Goal: Task Accomplishment & Management: Use online tool/utility

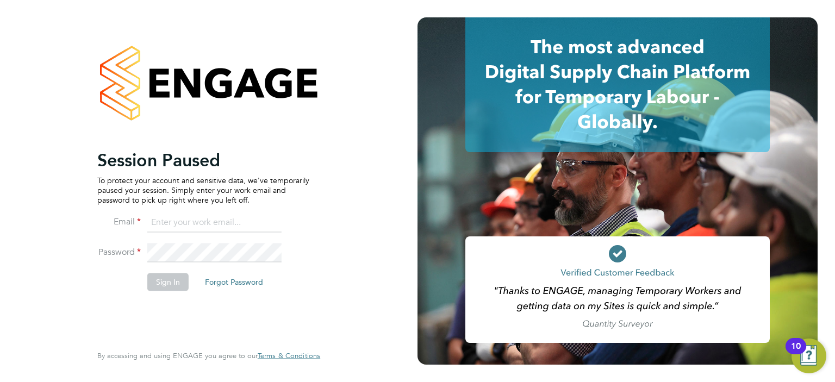
click at [190, 228] on input at bounding box center [214, 223] width 134 height 20
type input "[PERSON_NAME][EMAIL_ADDRESS][PERSON_NAME][DOMAIN_NAME]"
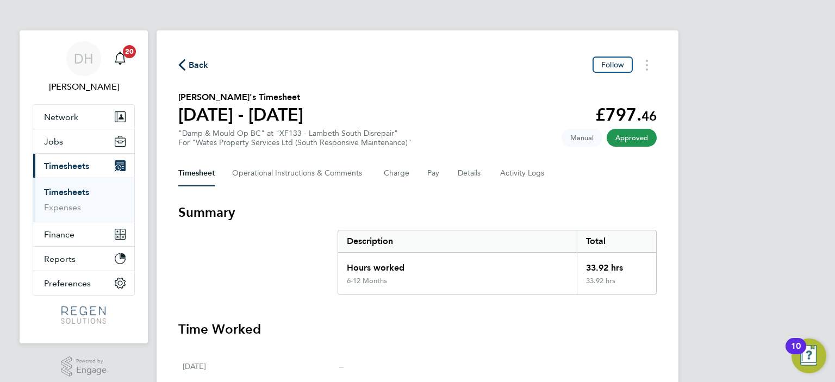
click at [85, 191] on link "Timesheets" at bounding box center [66, 192] width 45 height 10
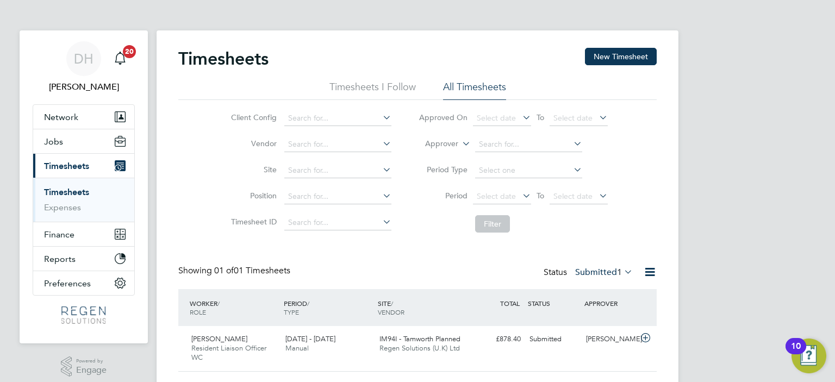
scroll to position [28, 0]
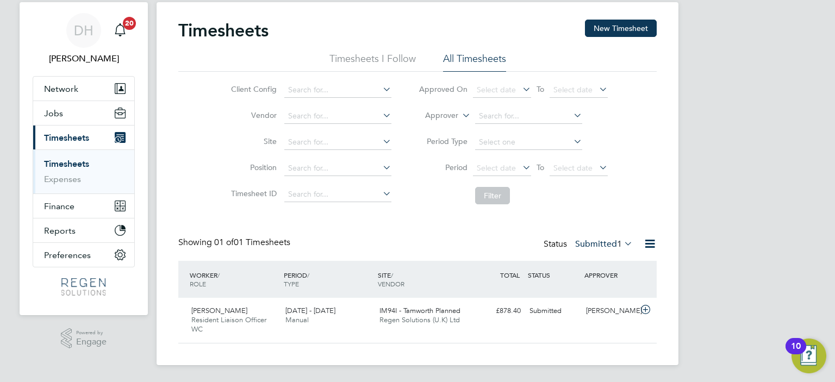
click at [589, 242] on label "Submitted 1" at bounding box center [604, 244] width 58 height 11
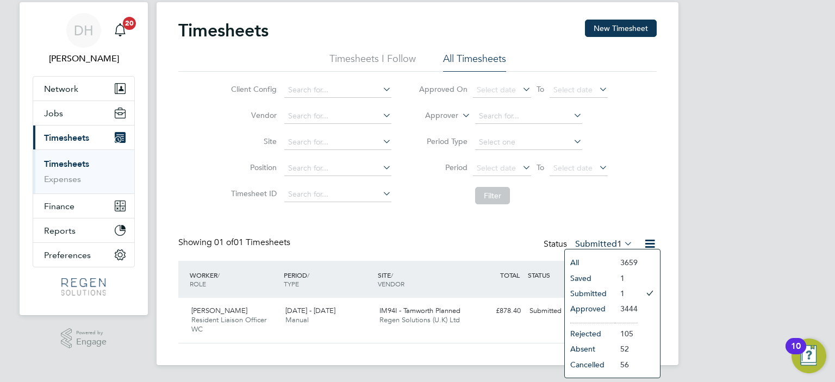
click at [591, 312] on li "Approved" at bounding box center [590, 308] width 50 height 15
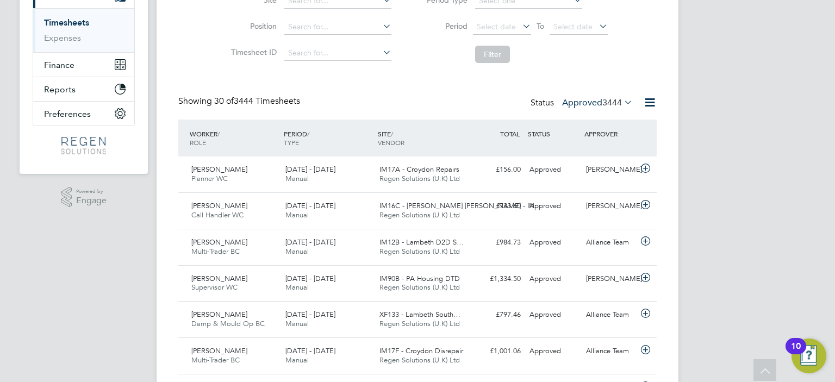
scroll to position [0, 0]
click at [421, 216] on span "Regen Solutions (U.K) Ltd" at bounding box center [419, 214] width 80 height 9
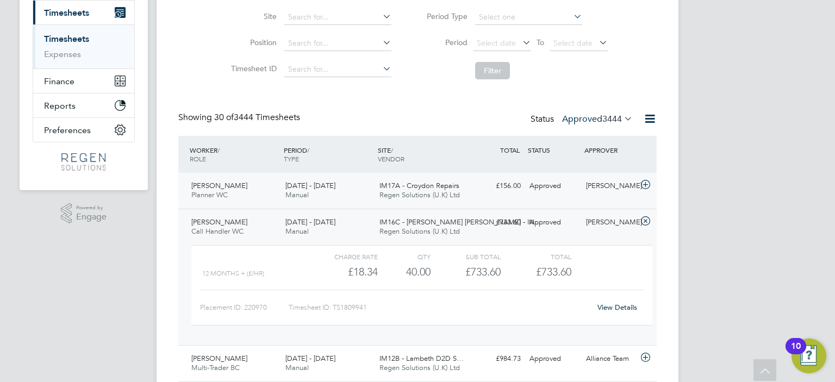
click at [411, 195] on span "Regen Solutions (U.K) Ltd" at bounding box center [419, 194] width 80 height 9
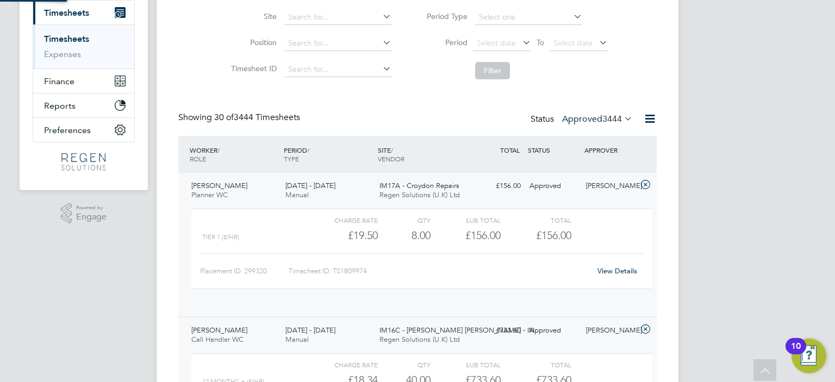
click at [411, 195] on span "Regen Solutions (U.K) Ltd" at bounding box center [419, 194] width 80 height 9
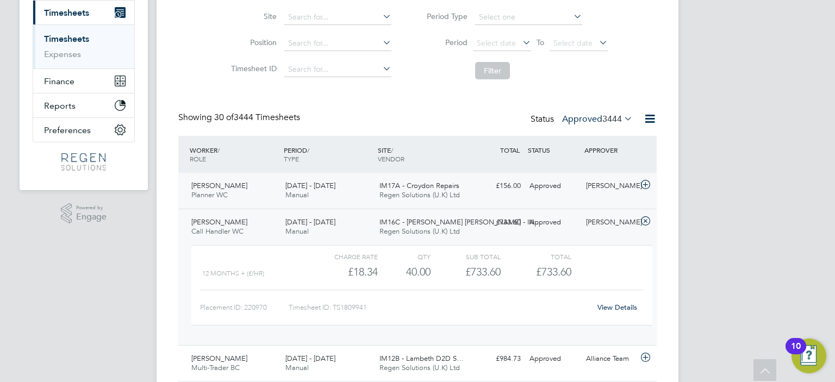
click at [412, 185] on span "IM17A - Croydon Repairs" at bounding box center [419, 185] width 80 height 9
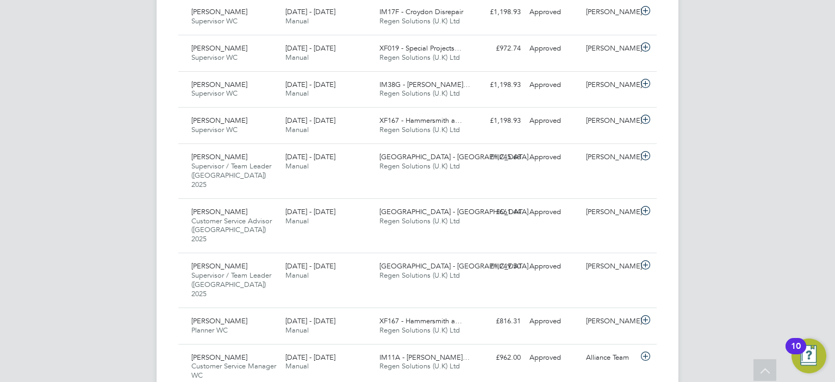
scroll to position [912, 0]
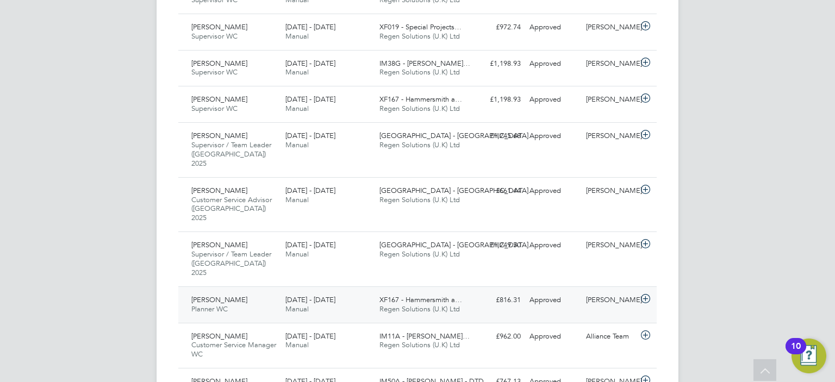
click at [443, 295] on span "XF167 - Hammersmith a…" at bounding box center [420, 299] width 83 height 9
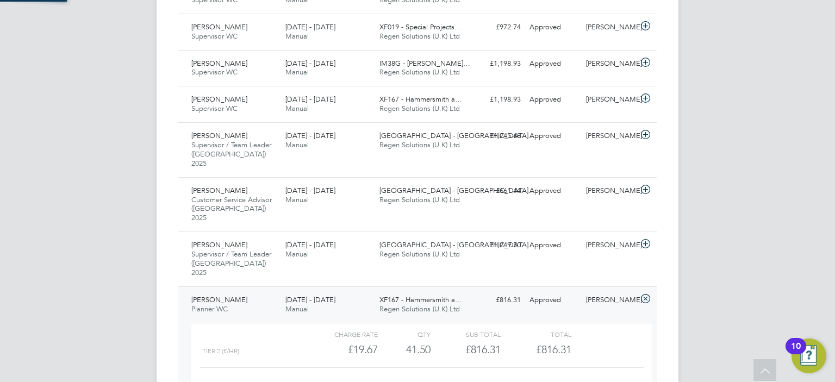
scroll to position [18, 105]
